Goal: Navigation & Orientation: Go to known website

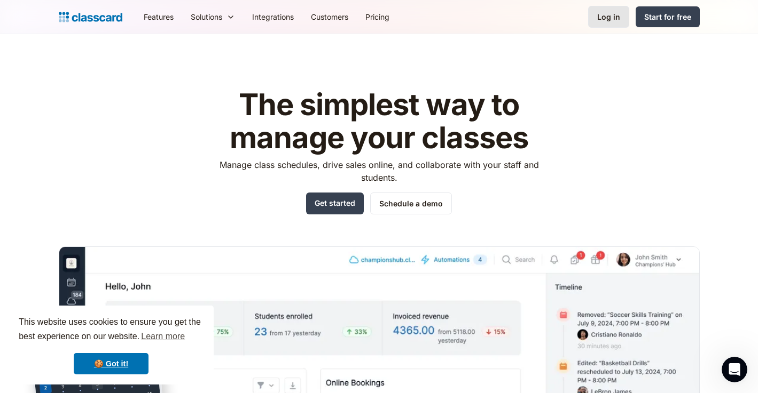
click at [610, 19] on div "Log in" at bounding box center [608, 16] width 23 height 11
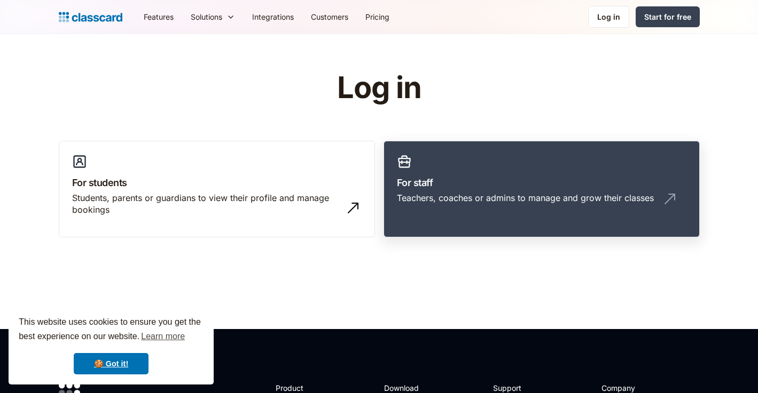
click at [417, 207] on div "Teachers, coaches or admins to manage and grow their classes" at bounding box center [541, 202] width 289 height 20
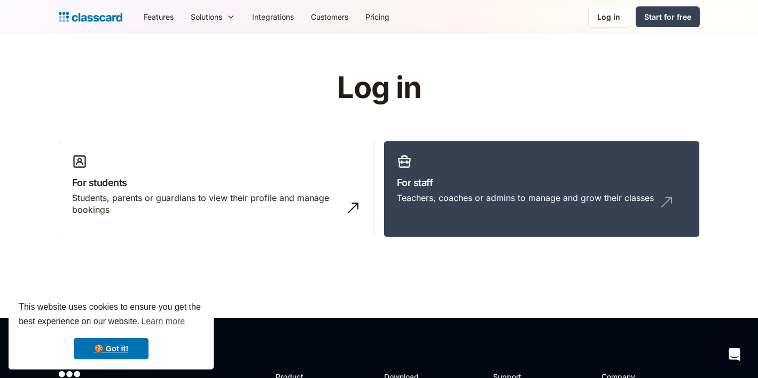
click at [553, 77] on div "Log in For students Students, parents or guardians to view their profile and ma…" at bounding box center [379, 159] width 641 height 175
click at [605, 21] on div "Log in" at bounding box center [608, 16] width 23 height 11
